Goal: Communication & Community: Answer question/provide support

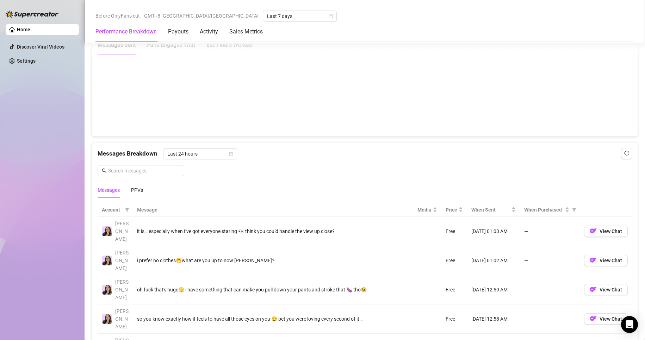
scroll to position [528, 0]
click at [134, 188] on div "PPVs" at bounding box center [137, 189] width 12 height 8
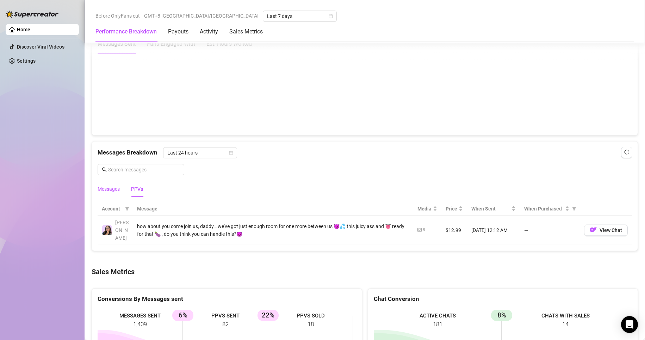
click at [102, 188] on div "Messages" at bounding box center [109, 189] width 22 height 8
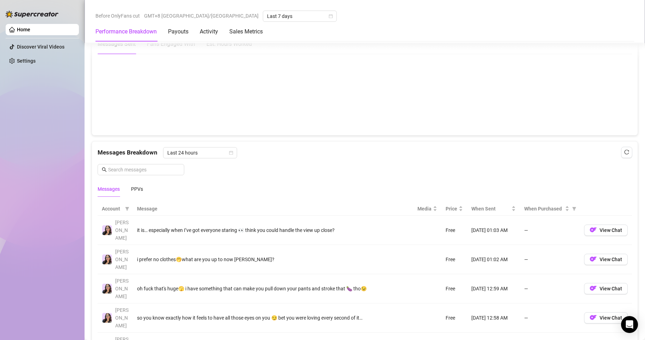
click at [224, 226] on div "it is… especially when I’ve got everyone staring 👀 think you could handle the v…" at bounding box center [273, 230] width 272 height 8
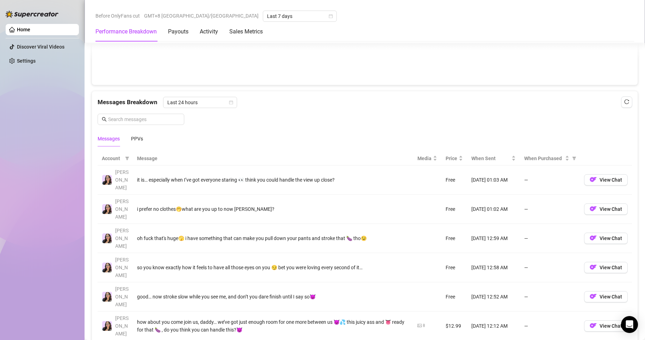
scroll to position [599, 0]
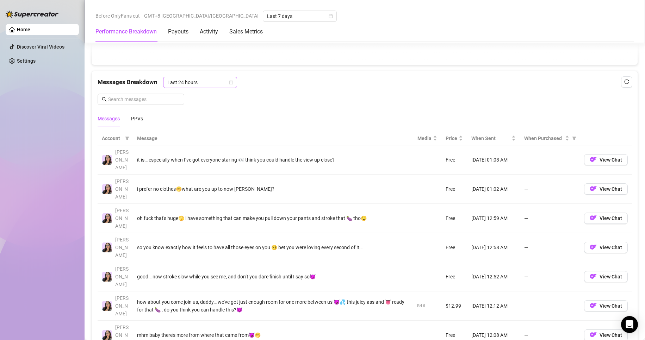
click at [182, 84] on span "Last 24 hours" at bounding box center [199, 82] width 65 height 11
click at [185, 98] on div "Last 24 hours" at bounding box center [199, 97] width 63 height 8
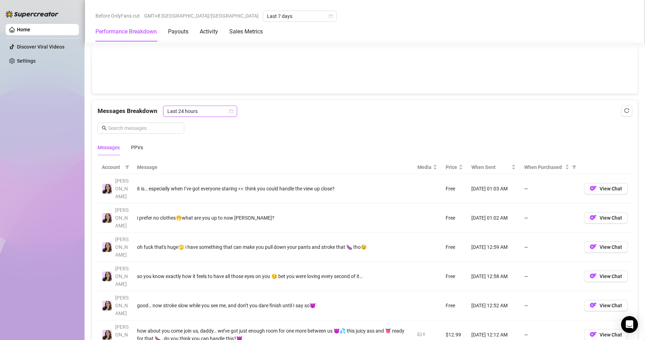
scroll to position [563, 0]
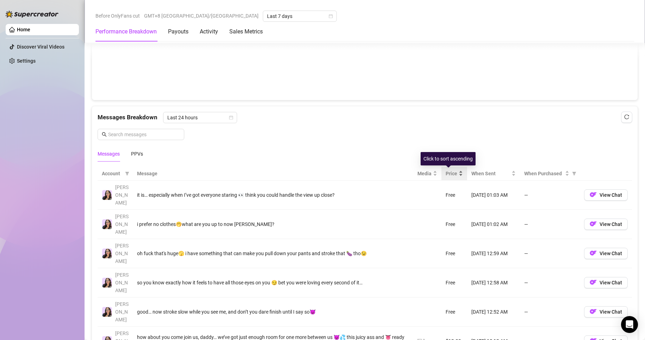
click at [445, 173] on span "Price" at bounding box center [451, 174] width 12 height 8
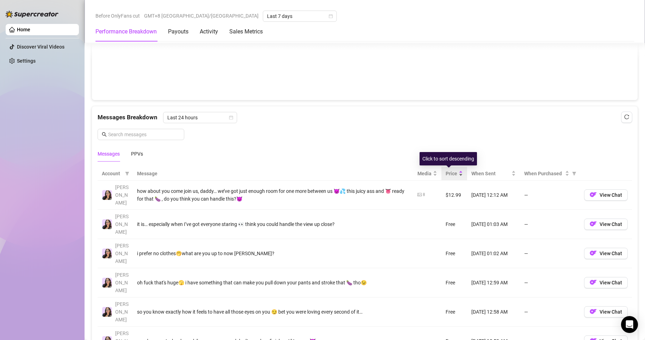
click at [445, 173] on span "Price" at bounding box center [451, 174] width 12 height 8
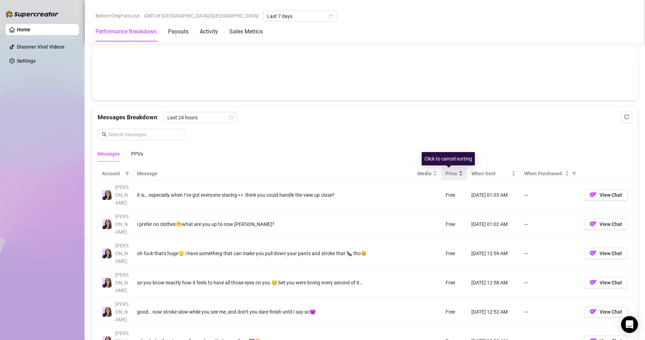
click at [445, 173] on span "Price" at bounding box center [451, 174] width 12 height 8
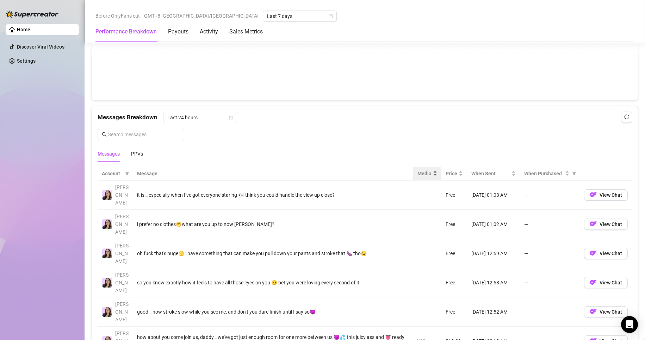
click at [417, 173] on span "Media" at bounding box center [424, 174] width 14 height 8
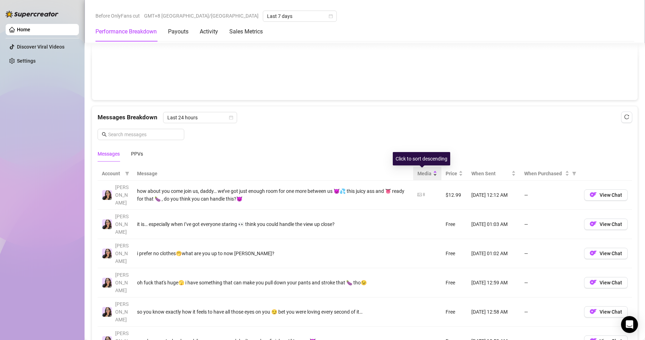
click at [417, 173] on span "Media" at bounding box center [424, 174] width 14 height 8
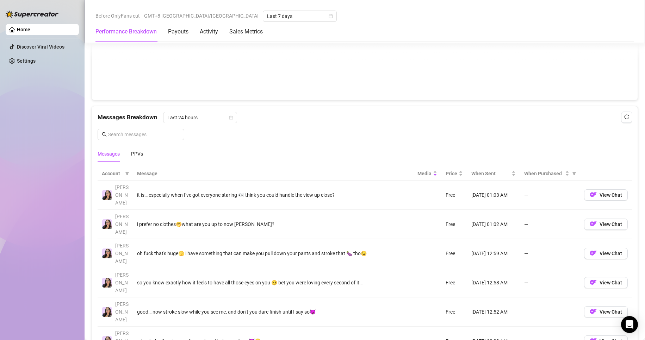
click at [47, 23] on ul "Home Discover Viral Videos Settings" at bounding box center [42, 45] width 73 height 48
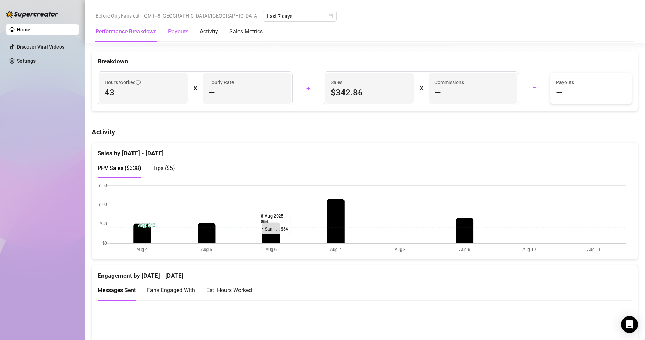
click at [172, 34] on div "Payouts" at bounding box center [178, 31] width 20 height 8
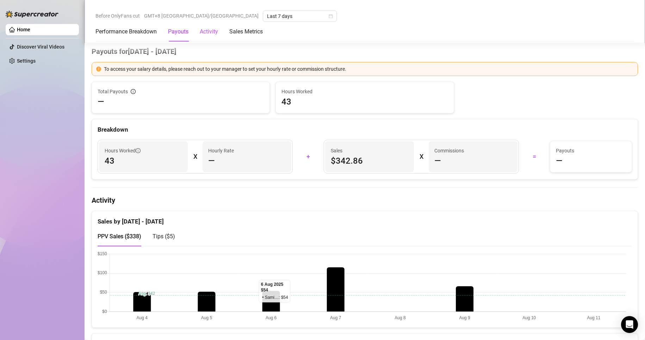
click at [212, 28] on div "Activity" at bounding box center [209, 31] width 18 height 8
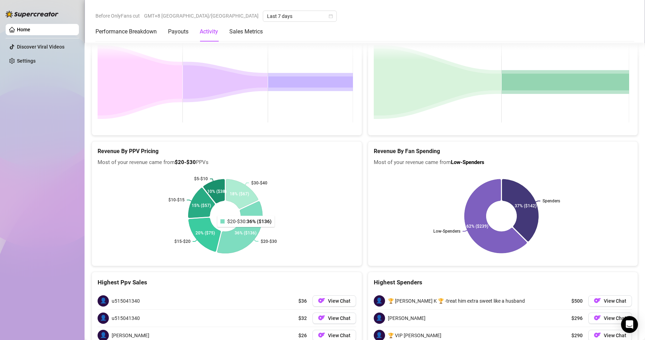
scroll to position [991, 0]
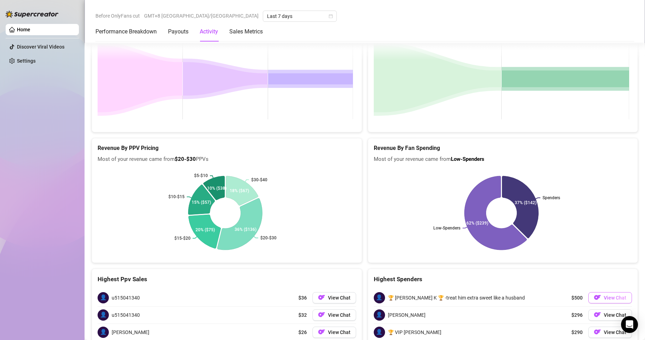
click at [597, 292] on button "View Chat" at bounding box center [610, 297] width 44 height 11
click at [603, 295] on span "View Chat" at bounding box center [614, 298] width 23 height 6
